Goal: Find specific page/section: Find specific page/section

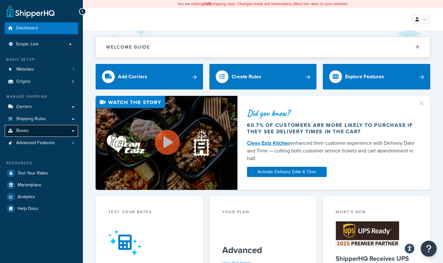
click at [32, 132] on link "Boxes" at bounding box center [41, 131] width 73 height 12
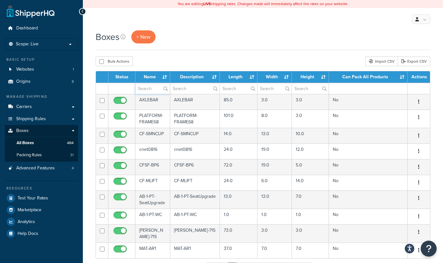
click at [154, 90] on input "text" at bounding box center [153, 88] width 34 height 11
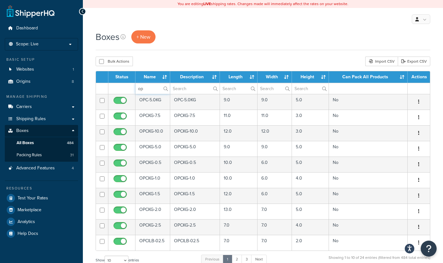
type input "o"
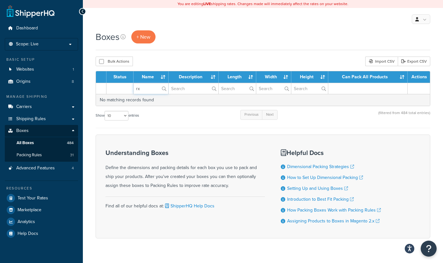
type input "r"
click at [139, 92] on input "text" at bounding box center [151, 88] width 35 height 11
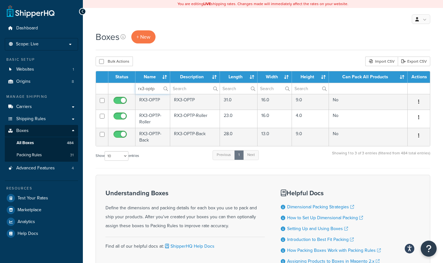
type input "rx3-optp"
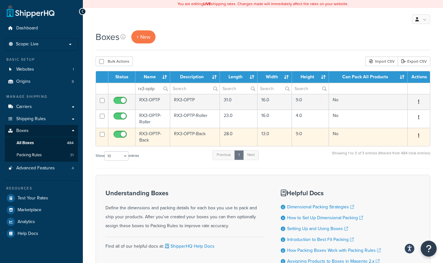
click at [205, 134] on td "RX3-OPTP-Back" at bounding box center [195, 137] width 50 height 18
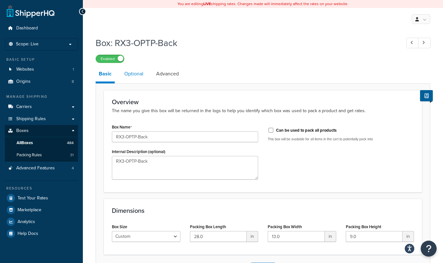
click at [138, 74] on link "Optional" at bounding box center [134, 73] width 26 height 15
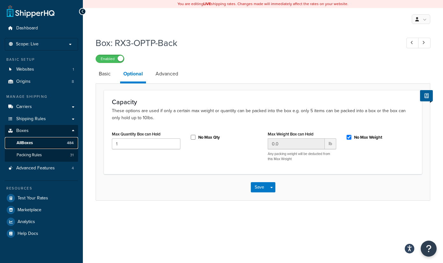
click at [46, 144] on link "All Boxes 484" at bounding box center [41, 143] width 73 height 12
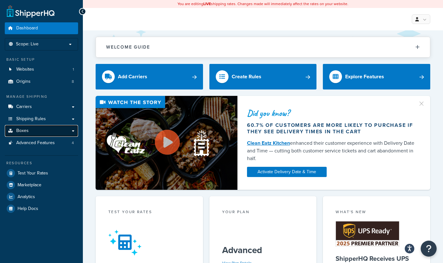
click at [32, 132] on link "Boxes" at bounding box center [41, 131] width 73 height 12
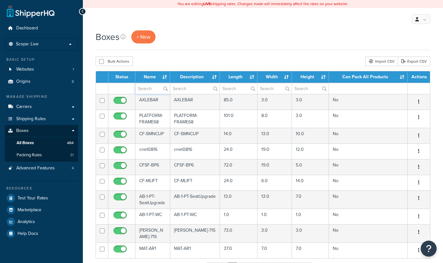
click at [142, 88] on input "text" at bounding box center [153, 88] width 34 height 11
paste input "RX3-MilBench"
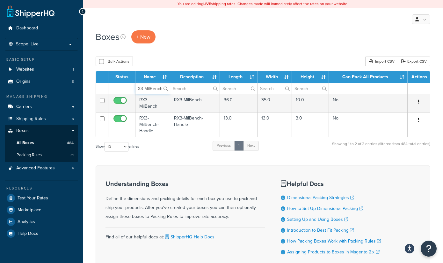
type input "RX3-MilBench"
